Goal: Check status: Check status

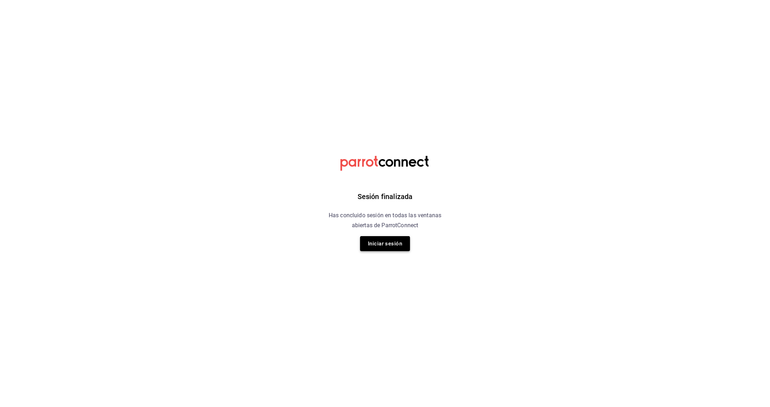
click at [391, 249] on button "Iniciar sesión" at bounding box center [385, 243] width 50 height 15
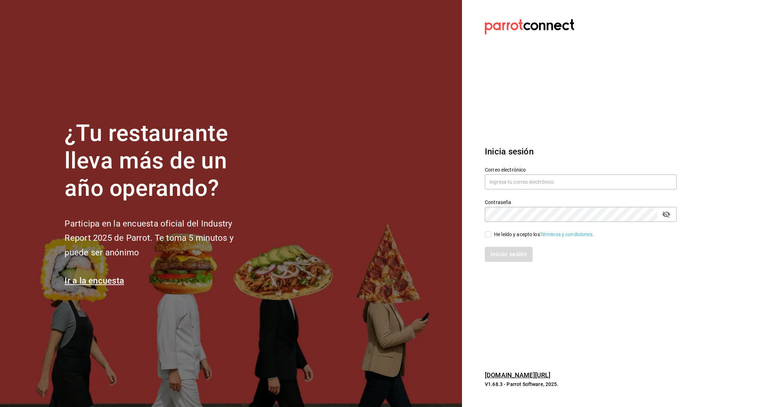
click at [525, 173] on div "Correo electrónico" at bounding box center [581, 179] width 192 height 24
click at [525, 183] on input "text" at bounding box center [581, 181] width 192 height 15
type input "[EMAIL_ADDRESS][DOMAIN_NAME]"
click at [489, 236] on input "He leído y acepto los Términos y condiciones." at bounding box center [488, 234] width 6 height 6
checkbox input "true"
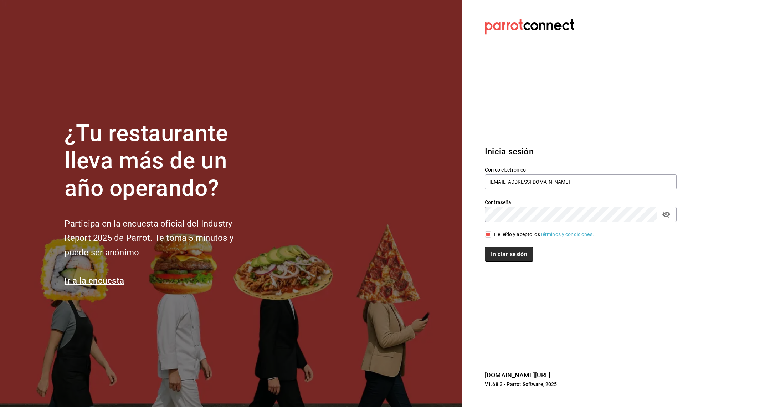
click at [499, 254] on button "Iniciar sesión" at bounding box center [509, 254] width 49 height 15
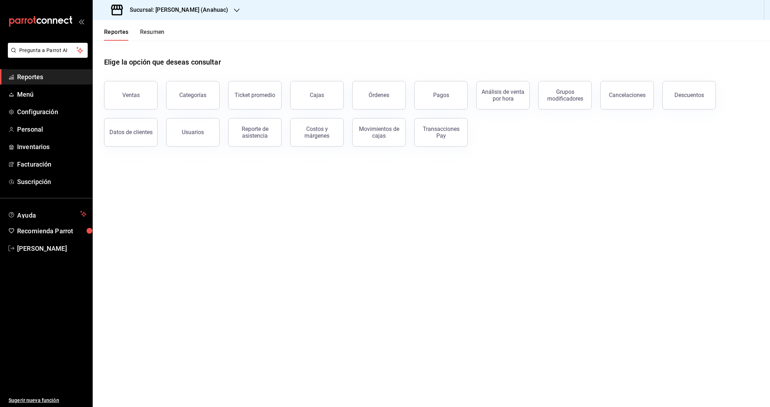
click at [234, 12] on icon "button" at bounding box center [237, 10] width 6 height 6
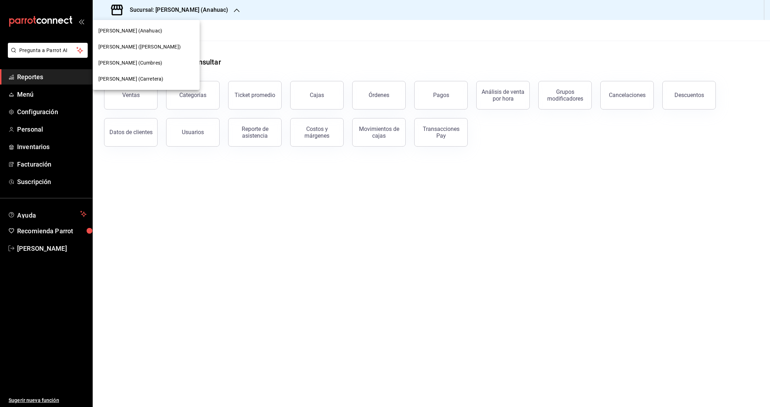
click at [192, 45] on div "Don Macizo (Humberto Lobo)" at bounding box center [146, 46] width 96 height 7
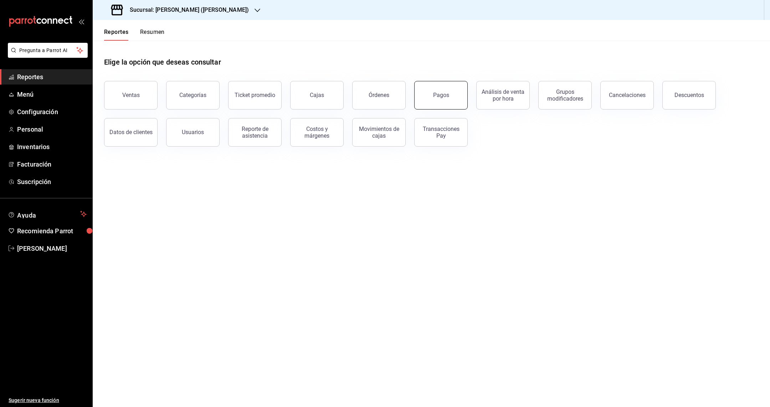
click at [442, 106] on button "Pagos" at bounding box center [440, 95] width 53 height 29
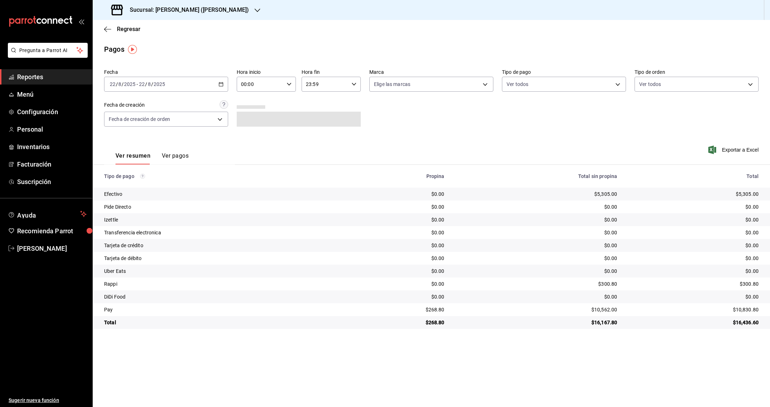
click at [512, 135] on div "Fecha 2025-08-22 22 / 8 / 2025 - 2025-08-22 22 / 8 / 2025 Hora inicio 00:00 Hor…" at bounding box center [431, 100] width 655 height 69
click at [168, 117] on body "Pregunta a Parrot AI Reportes Menú Configuración Personal Inventarios Facturaci…" at bounding box center [385, 203] width 770 height 407
click at [464, 124] on div at bounding box center [385, 203] width 770 height 407
click at [442, 88] on body "Pregunta a Parrot AI Reportes Menú Configuración Personal Inventarios Facturaci…" at bounding box center [385, 203] width 770 height 407
click at [559, 120] on div at bounding box center [385, 203] width 770 height 407
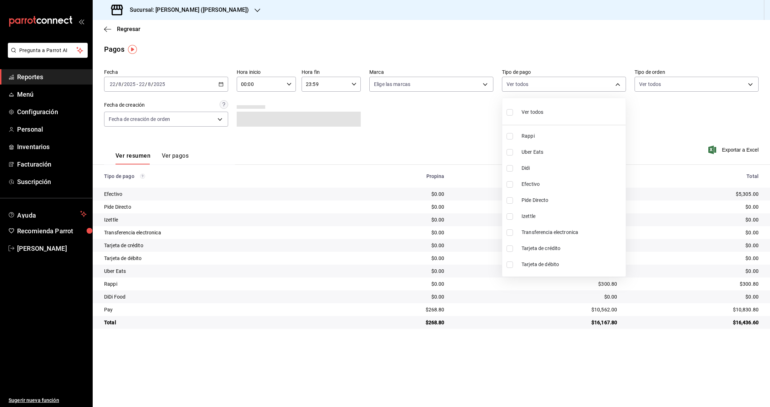
click at [548, 86] on body "Pregunta a Parrot AI Reportes Menú Configuración Personal Inventarios Facturaci…" at bounding box center [385, 203] width 770 height 407
click at [510, 214] on input "checkbox" at bounding box center [510, 216] width 6 height 6
checkbox input "true"
type input "25e0eb5e-135b-42d3-8d9b-b6245d951684"
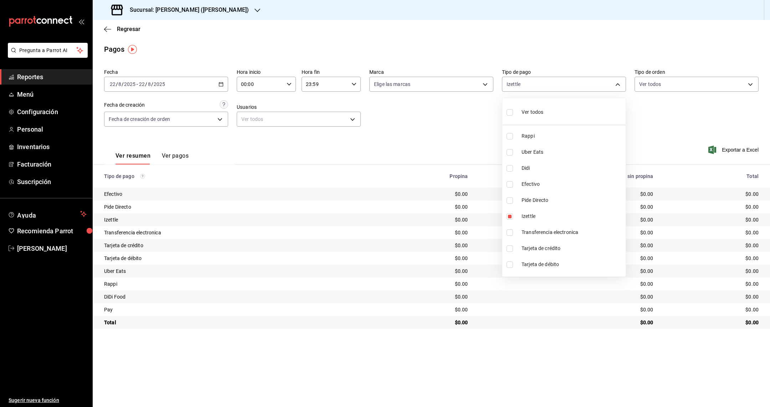
click at [404, 127] on div at bounding box center [385, 203] width 770 height 407
click at [221, 86] on \(Stroke\) "button" at bounding box center [221, 84] width 4 height 4
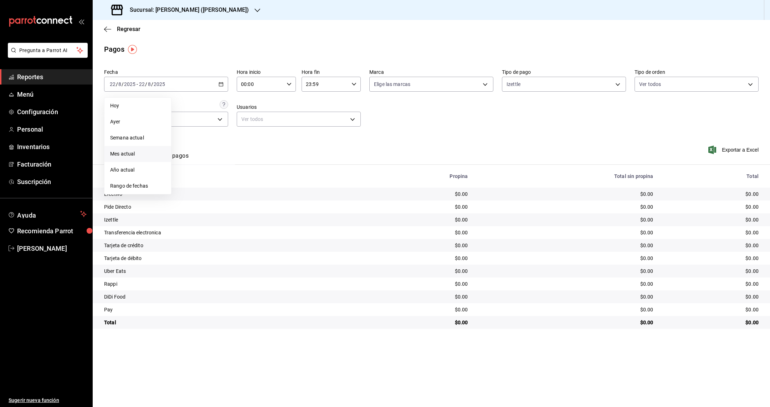
click at [151, 153] on span "Mes actual" at bounding box center [137, 153] width 55 height 7
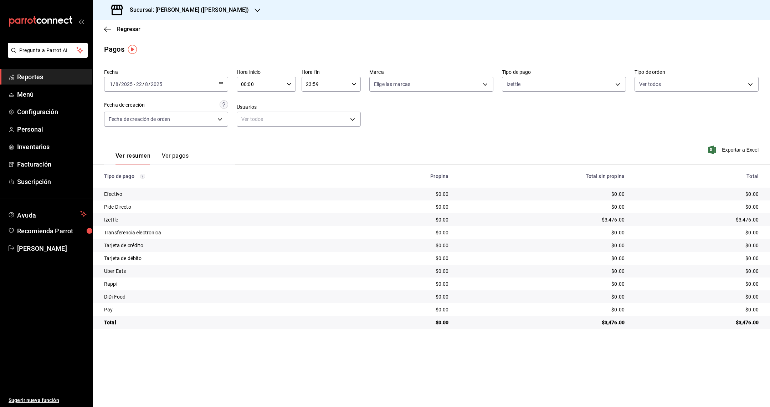
click at [189, 83] on div "2025-08-01 1 / 8 / 2025 - 2025-08-22 22 / 8 / 2025" at bounding box center [166, 84] width 124 height 15
click at [157, 189] on span "Rango de fechas" at bounding box center [137, 185] width 55 height 7
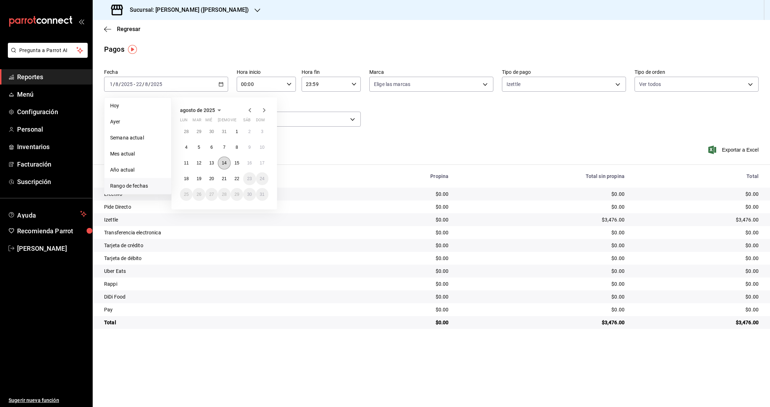
click at [224, 164] on abbr "14" at bounding box center [224, 162] width 5 height 5
click at [264, 165] on abbr "17" at bounding box center [262, 162] width 5 height 5
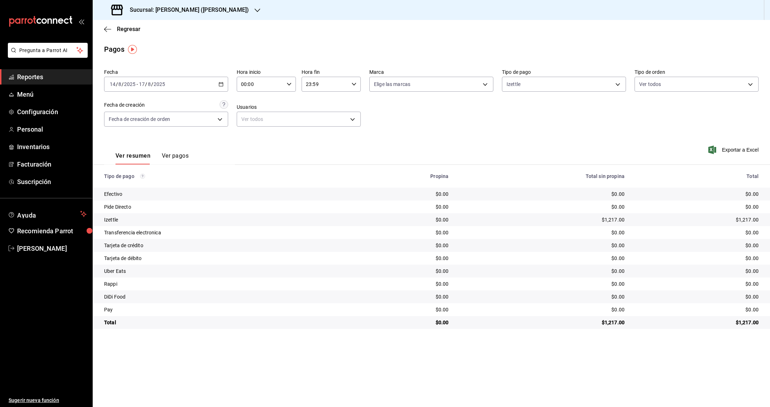
click at [220, 85] on icon "button" at bounding box center [221, 84] width 5 height 5
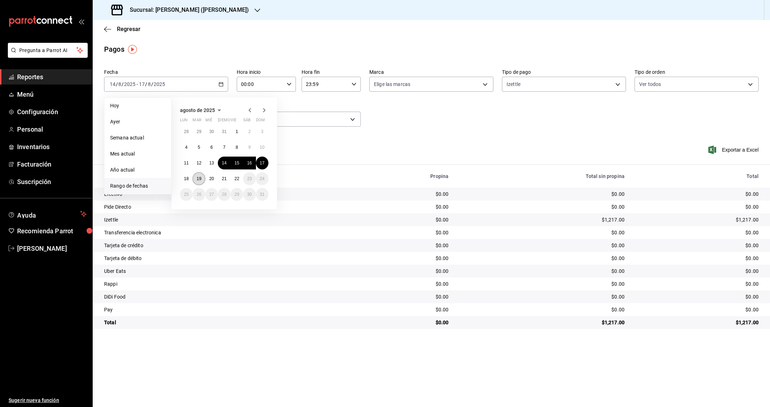
click at [198, 182] on button "19" at bounding box center [199, 178] width 12 height 13
click at [215, 183] on button "20" at bounding box center [211, 178] width 12 height 13
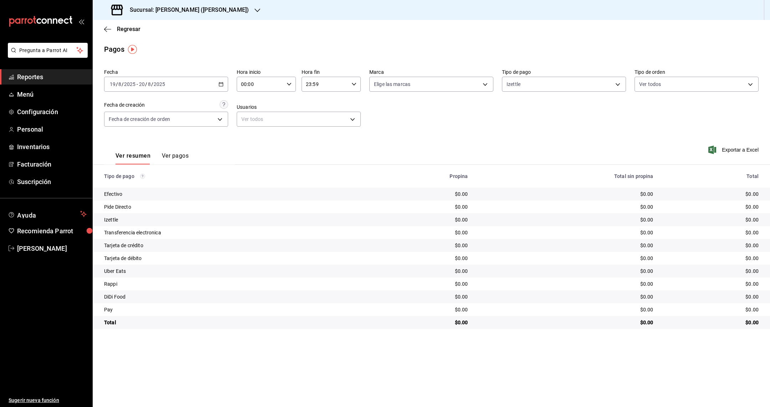
click at [177, 85] on div "2025-08-19 19 / 8 / 2025 - 2025-08-20 20 / 8 / 2025" at bounding box center [166, 84] width 124 height 15
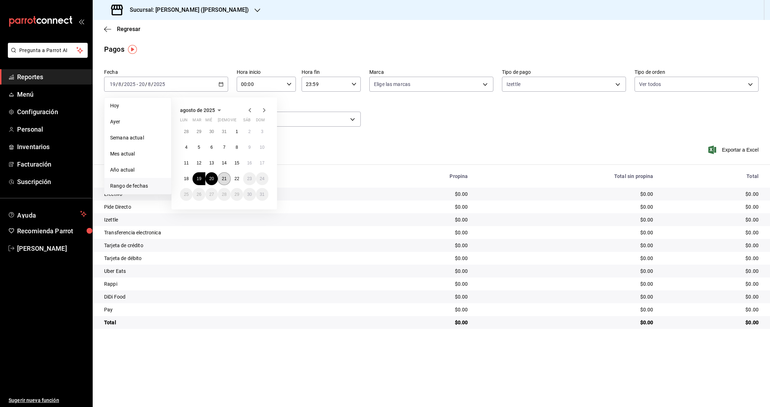
click at [222, 175] on button "21" at bounding box center [224, 178] width 12 height 13
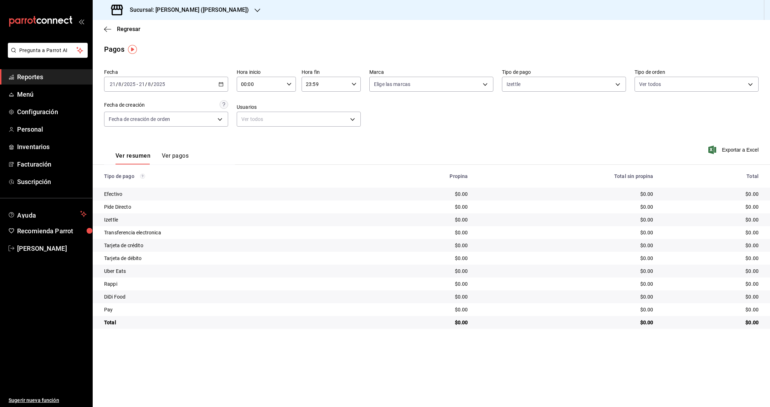
click at [191, 82] on div "2025-08-21 21 / 8 / 2025 - 2025-08-21 21 / 8 / 2025" at bounding box center [166, 84] width 124 height 15
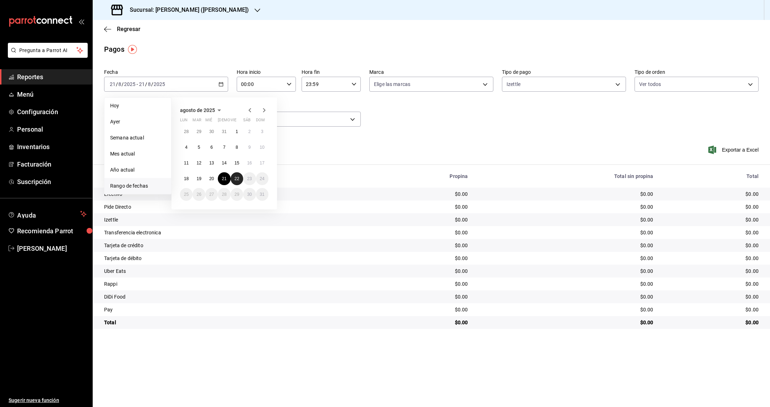
click at [239, 178] on abbr "22" at bounding box center [237, 178] width 5 height 5
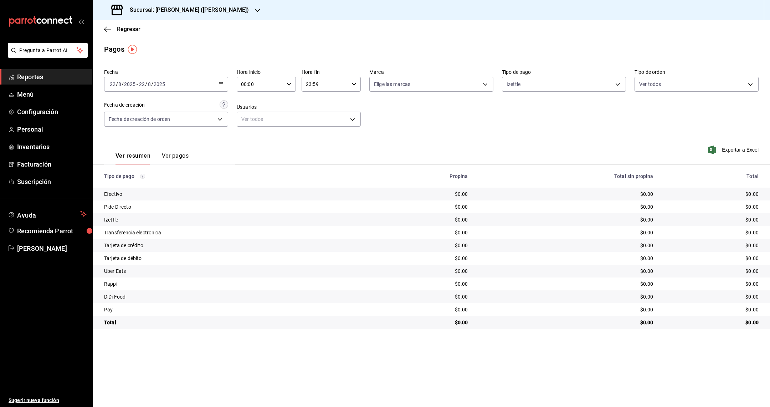
click at [210, 87] on div "2025-08-22 22 / 8 / 2025 - 2025-08-22 22 / 8 / 2025" at bounding box center [166, 84] width 124 height 15
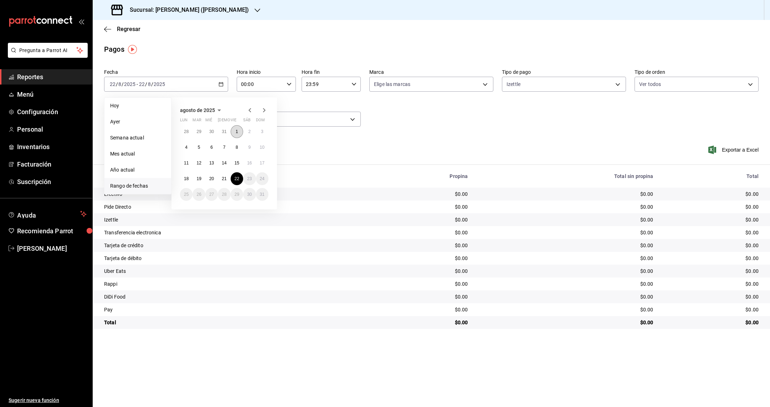
click at [235, 134] on button "1" at bounding box center [237, 131] width 12 height 13
click at [261, 148] on abbr "10" at bounding box center [262, 147] width 5 height 5
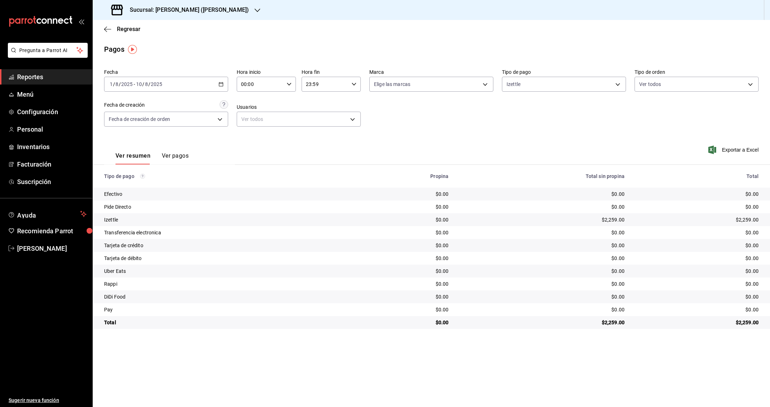
click at [195, 78] on div "2025-08-01 1 / 8 / 2025 - 2025-08-10 10 / 8 / 2025" at bounding box center [166, 84] width 124 height 15
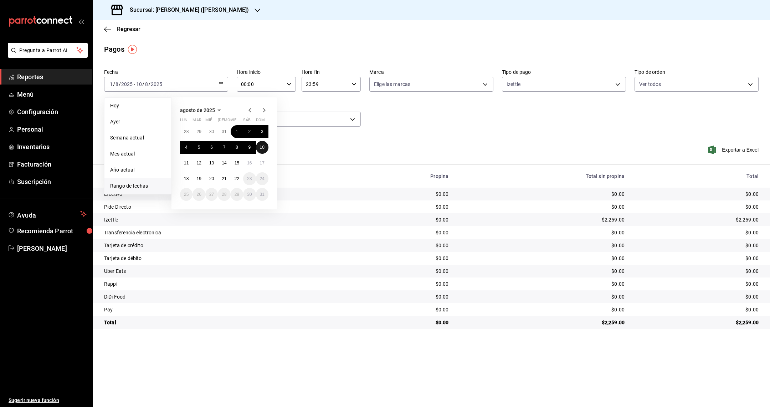
click at [267, 148] on button "10" at bounding box center [262, 147] width 12 height 13
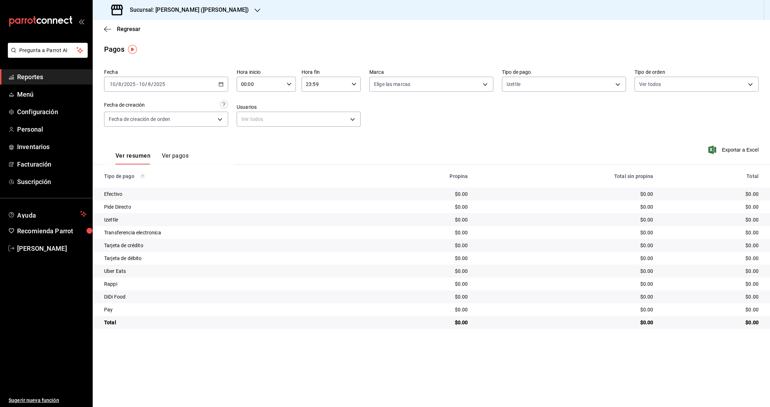
click at [199, 78] on div "2025-08-10 10 / 8 / 2025 - 2025-08-10 10 / 8 / 2025" at bounding box center [166, 84] width 124 height 15
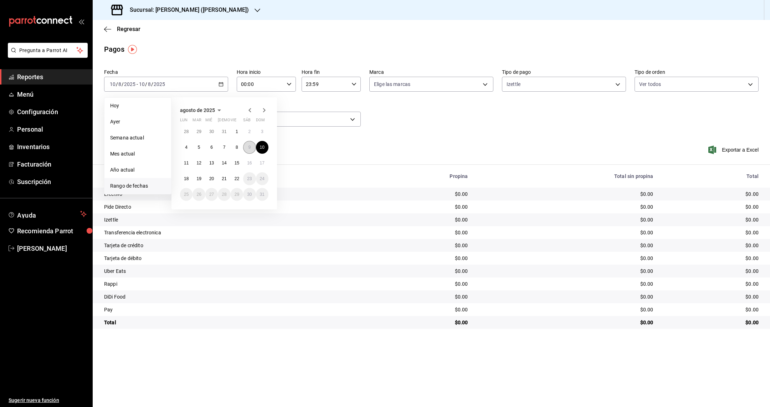
click at [246, 147] on button "9" at bounding box center [249, 147] width 12 height 13
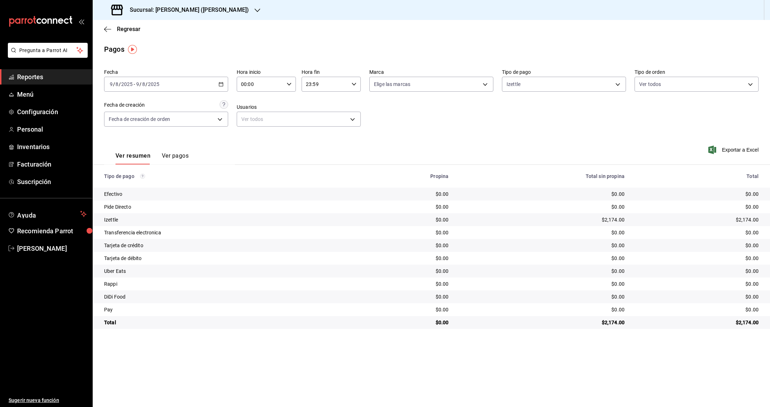
click at [181, 88] on div "2025-08-09 9 / 8 / 2025 - 2025-08-09 9 / 8 / 2025" at bounding box center [166, 84] width 124 height 15
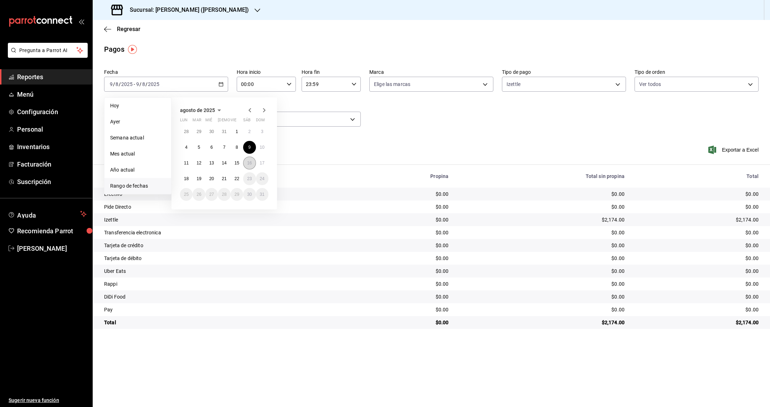
click at [246, 160] on button "16" at bounding box center [249, 163] width 12 height 13
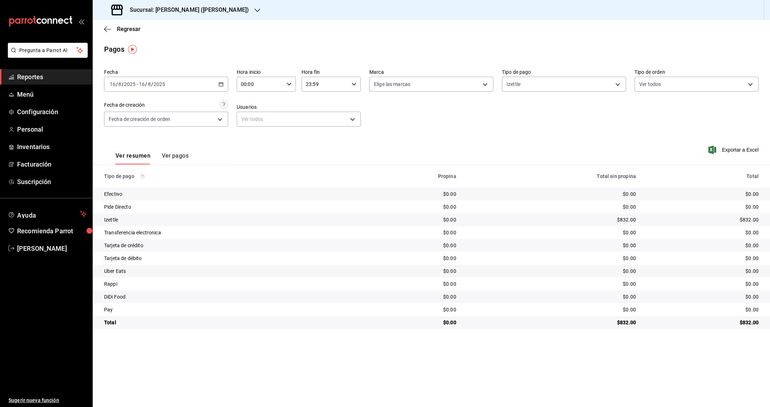
click at [185, 91] on div "2025-08-16 16 / 8 / 2025 - 2025-08-16 16 / 8 / 2025" at bounding box center [166, 84] width 124 height 15
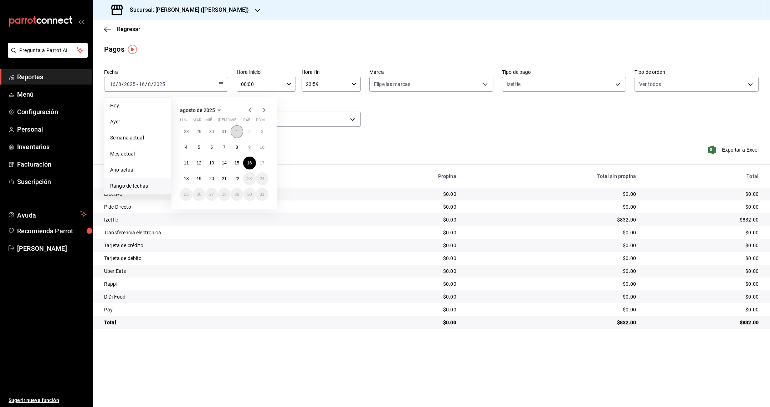
click at [239, 130] on button "1" at bounding box center [237, 131] width 12 height 13
click at [238, 183] on button "22" at bounding box center [237, 178] width 12 height 13
